Goal: Information Seeking & Learning: Learn about a topic

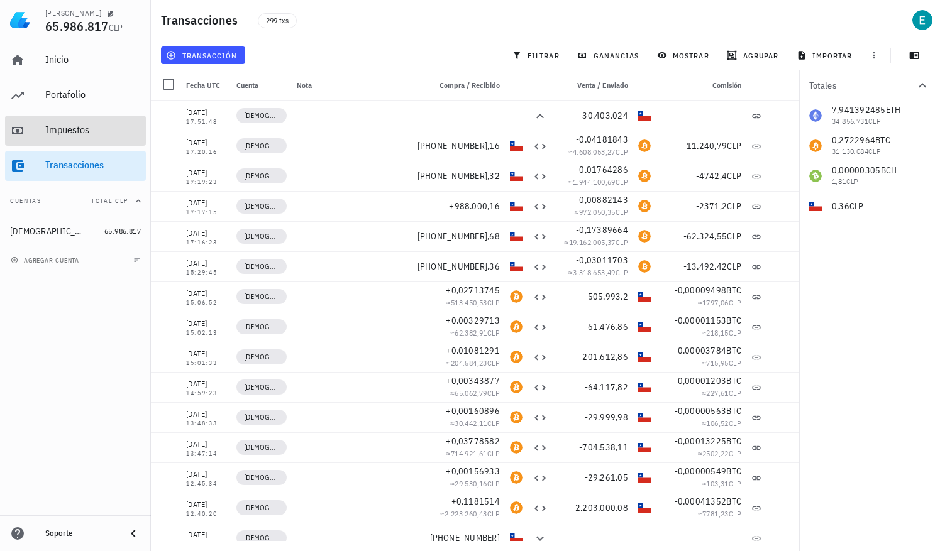
click at [58, 126] on div "Impuestos" at bounding box center [93, 130] width 96 height 12
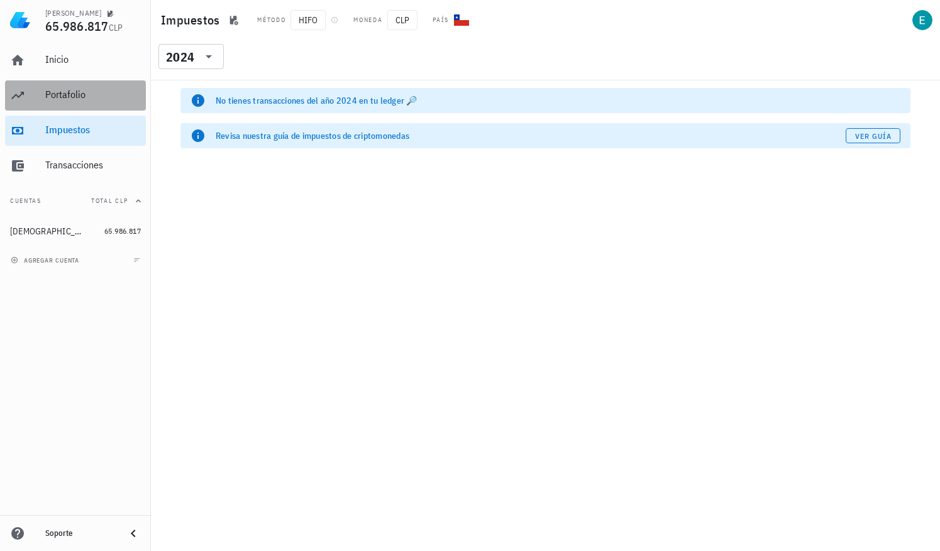
click at [65, 102] on div "Portafolio" at bounding box center [93, 95] width 96 height 28
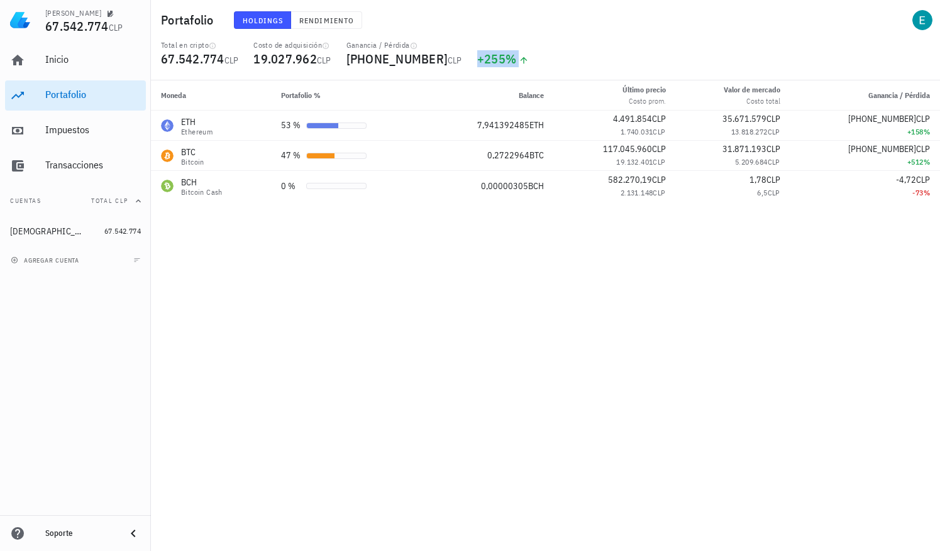
drag, startPoint x: 803, startPoint y: 51, endPoint x: 793, endPoint y: 213, distance: 162.5
click at [793, 213] on div "Portafolio Holdings Rendimiento Total en cripto 67.542.774 CLP Costo de adquisi…" at bounding box center [470, 275] width 940 height 551
click at [793, 213] on div "Moneda Portafolio % Balance Último precio Costo prom. Valor de mercado Costo to…" at bounding box center [545, 315] width 789 height 471
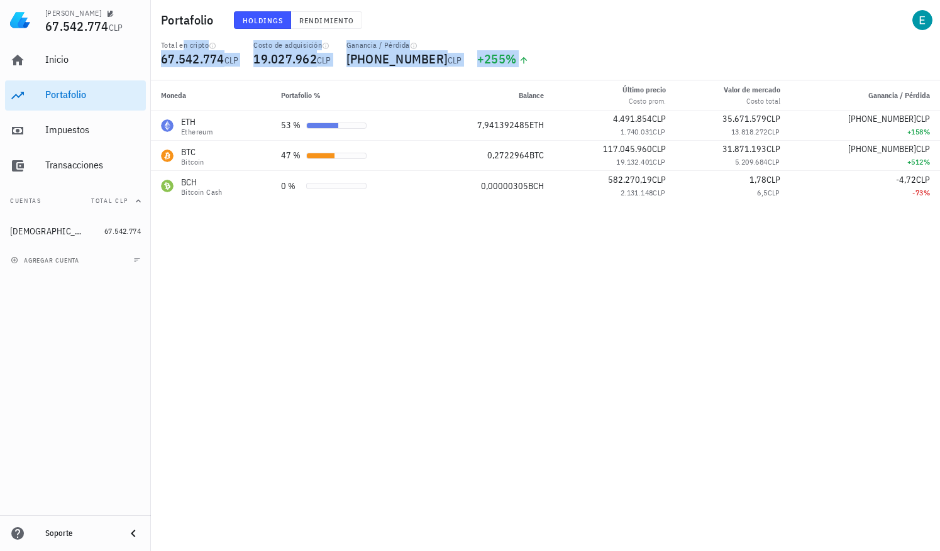
drag, startPoint x: 449, startPoint y: 31, endPoint x: 461, endPoint y: 281, distance: 250.4
click at [461, 281] on div "Portafolio Holdings Rendimiento Total en cripto 67.542.774 CLP Costo de adquisi…" at bounding box center [470, 275] width 940 height 551
click at [461, 281] on div "Moneda Portafolio % Balance Último precio Costo prom. Valor de mercado Costo to…" at bounding box center [545, 315] width 789 height 471
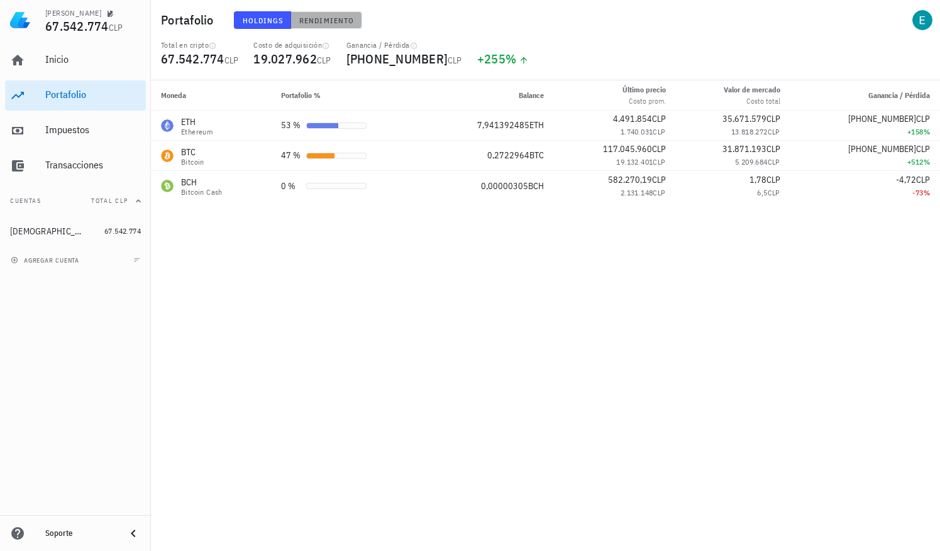
click at [327, 18] on span "Rendimiento" at bounding box center [326, 20] width 55 height 9
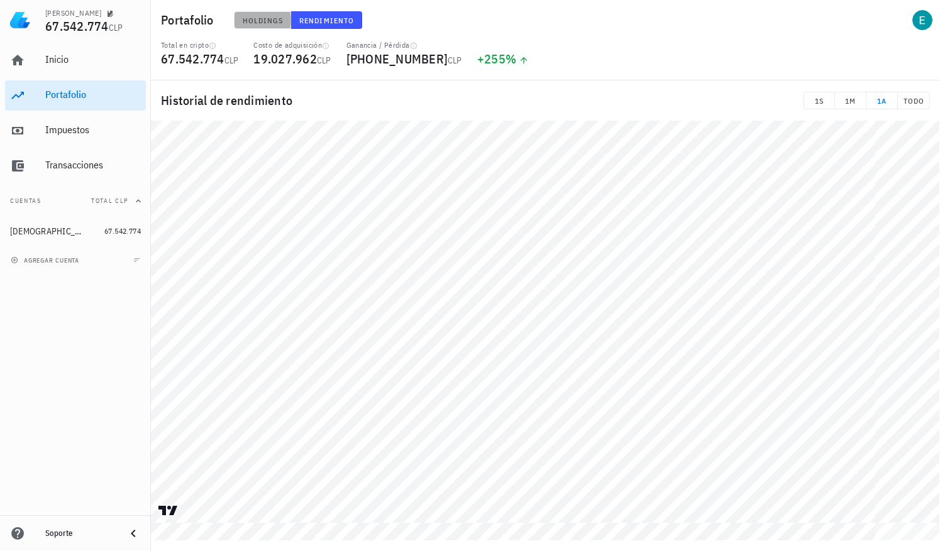
click at [246, 18] on span "Holdings" at bounding box center [262, 20] width 41 height 9
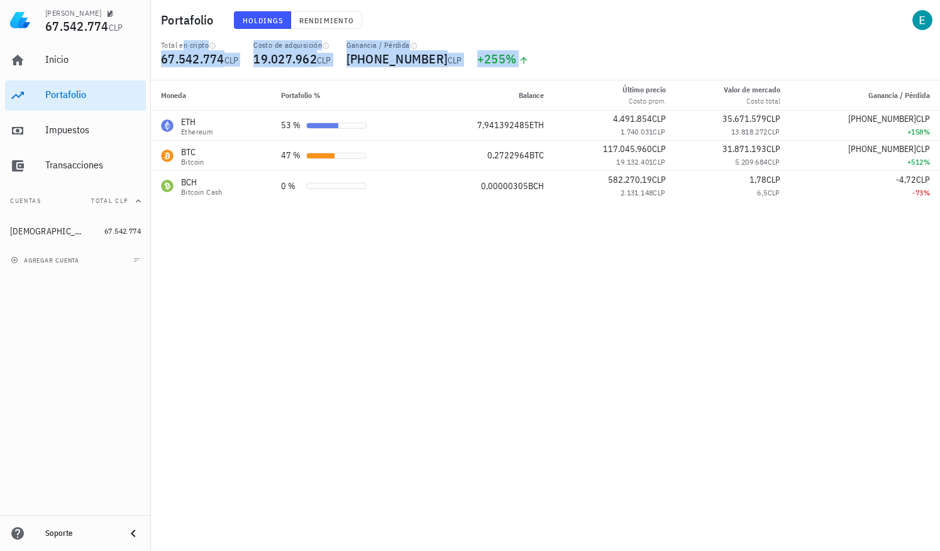
drag, startPoint x: 393, startPoint y: 245, endPoint x: 405, endPoint y: 37, distance: 208.4
click at [405, 37] on div "Portafolio Holdings Rendimiento Total en cripto 67.542.774 CLP Costo de adquisi…" at bounding box center [470, 275] width 940 height 551
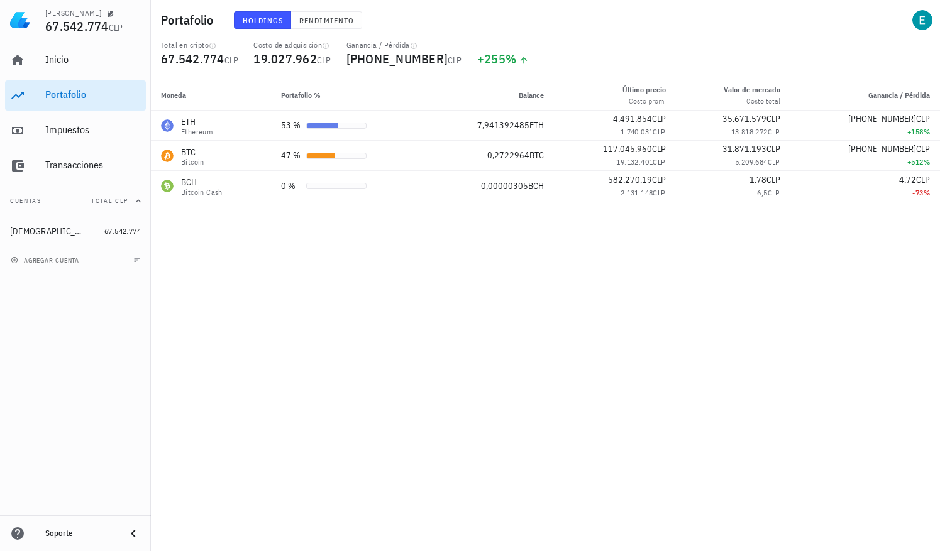
click at [405, 37] on div "Portafolio Holdings Rendimiento" at bounding box center [545, 20] width 789 height 40
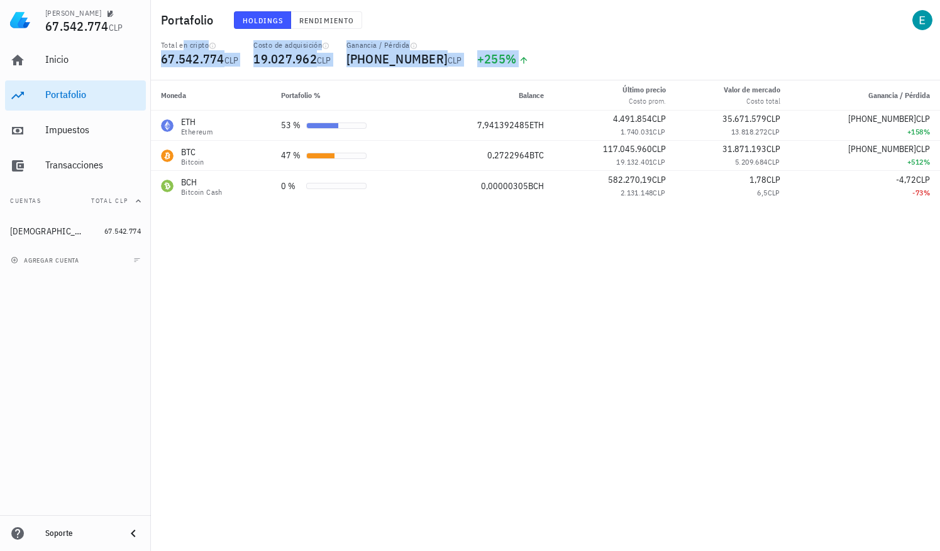
drag, startPoint x: 404, startPoint y: 34, endPoint x: 434, endPoint y: 216, distance: 184.0
click at [434, 216] on div "Portafolio Holdings Rendimiento Total en cripto 67.542.774 CLP Costo de adquisi…" at bounding box center [470, 275] width 940 height 551
click at [434, 216] on div "Moneda Portafolio % Balance Último precio Costo prom. Valor de mercado Costo to…" at bounding box center [545, 315] width 789 height 471
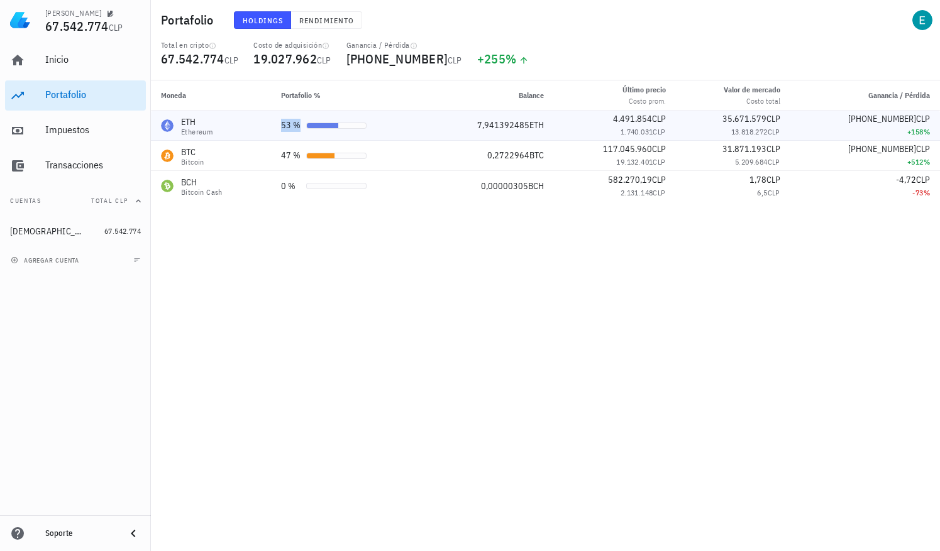
click at [283, 124] on div "53 %" at bounding box center [291, 125] width 20 height 13
click at [276, 53] on span "19.027.962" at bounding box center [284, 58] width 63 height 17
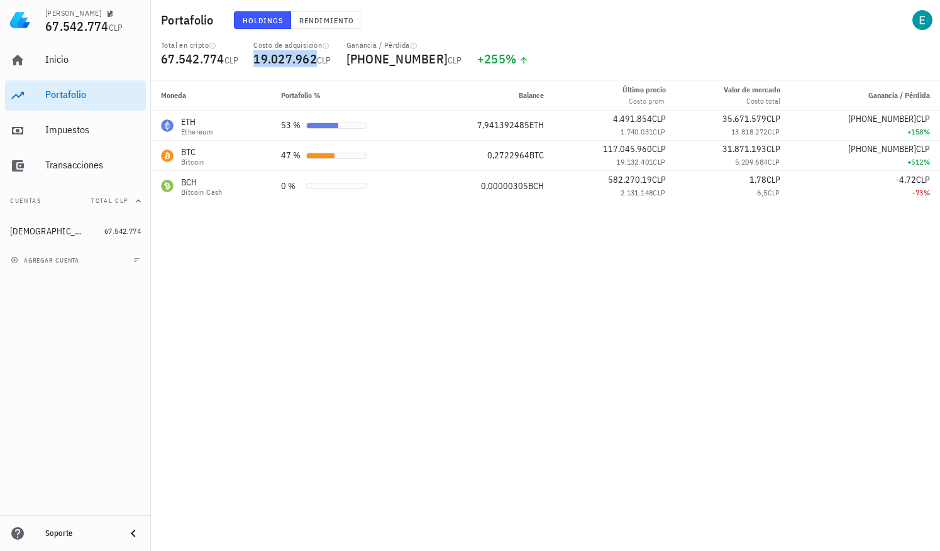
click at [276, 53] on span "19.027.962" at bounding box center [284, 58] width 63 height 17
click at [348, 63] on span "+48.514.811" at bounding box center [397, 58] width 102 height 17
click at [564, 55] on div "Total en cripto 67.542.774 CLP Costo de adquisición 19.027.962 CLP Ganancia / P…" at bounding box center [545, 60] width 784 height 40
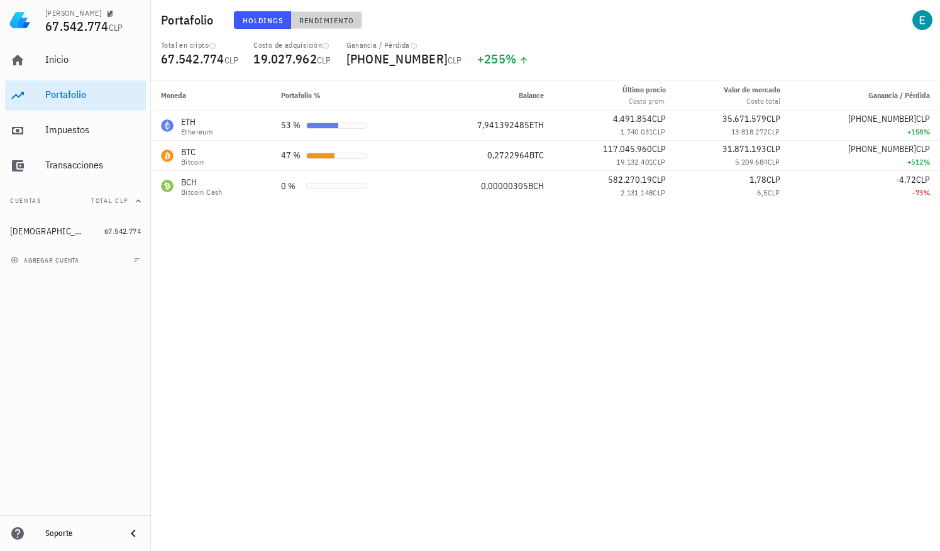
click at [321, 21] on span "Rendimiento" at bounding box center [326, 20] width 55 height 9
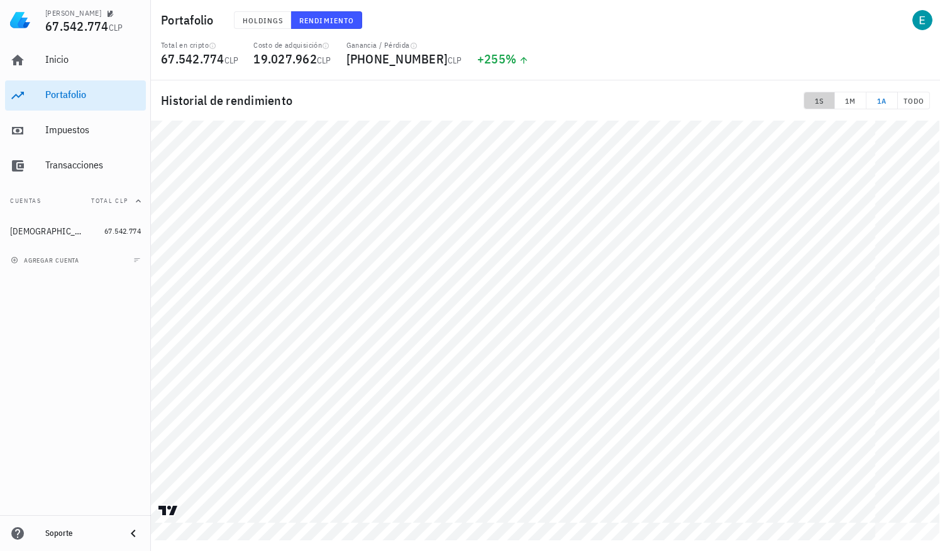
click at [819, 101] on span "1S" at bounding box center [819, 100] width 20 height 9
click at [847, 101] on span "1M" at bounding box center [850, 100] width 21 height 9
click at [893, 98] on button "1A" at bounding box center [881, 101] width 31 height 18
